Goal: Obtain resource: Download file/media

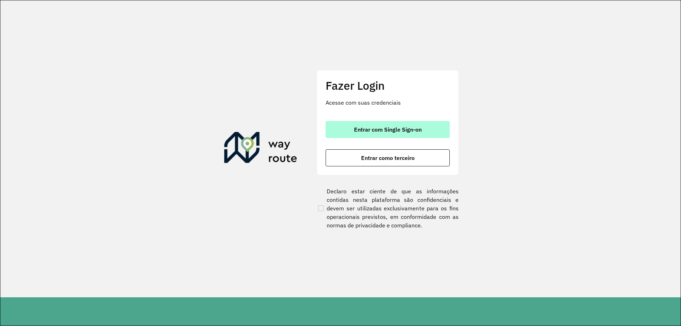
click at [378, 132] on span "Entrar com Single Sign-on" at bounding box center [388, 130] width 68 height 6
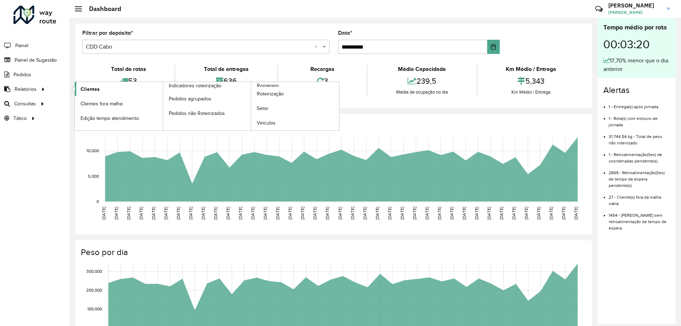
click at [88, 92] on span "Clientes" at bounding box center [90, 89] width 19 height 7
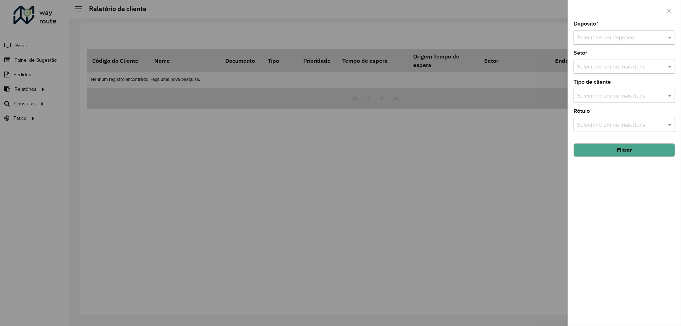
click at [600, 40] on input "text" at bounding box center [617, 38] width 80 height 9
click at [600, 82] on span "CDD Cabo" at bounding box center [590, 82] width 26 height 6
click at [615, 150] on button "Filtrar" at bounding box center [624, 149] width 101 height 13
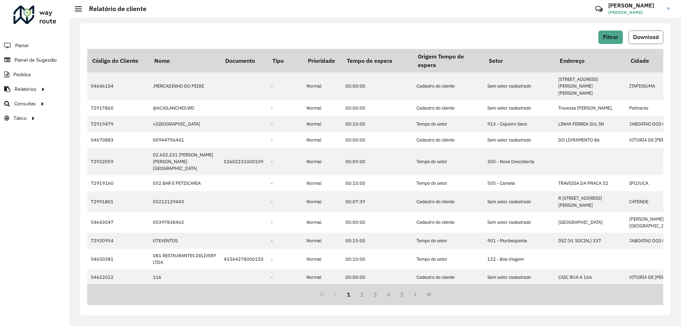
click at [660, 39] on button "Download" at bounding box center [646, 37] width 35 height 13
